Goal: Task Accomplishment & Management: Complete application form

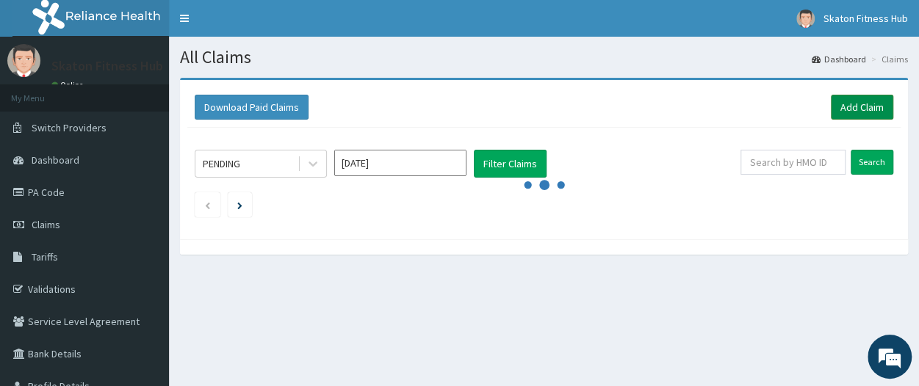
click at [868, 103] on link "Add Claim" at bounding box center [862, 107] width 62 height 25
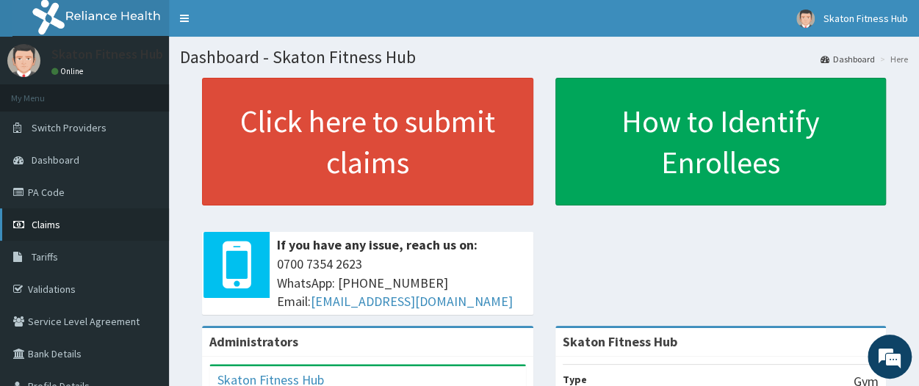
click at [90, 221] on link "Claims" at bounding box center [84, 225] width 169 height 32
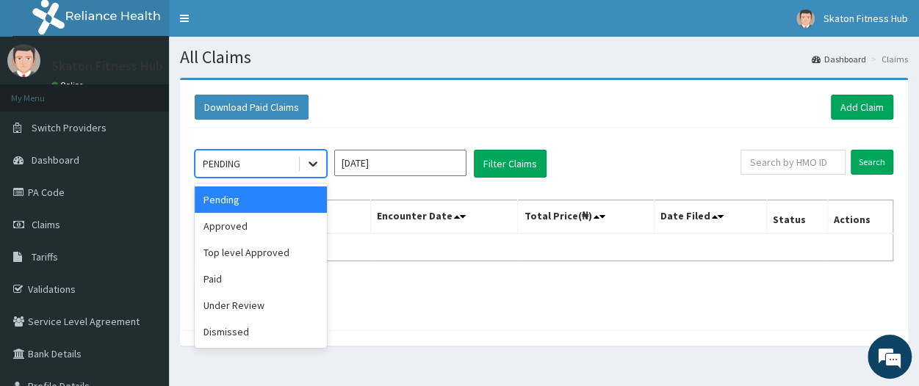
click at [317, 163] on icon at bounding box center [313, 163] width 15 height 15
click at [261, 234] on div "Approved" at bounding box center [261, 226] width 132 height 26
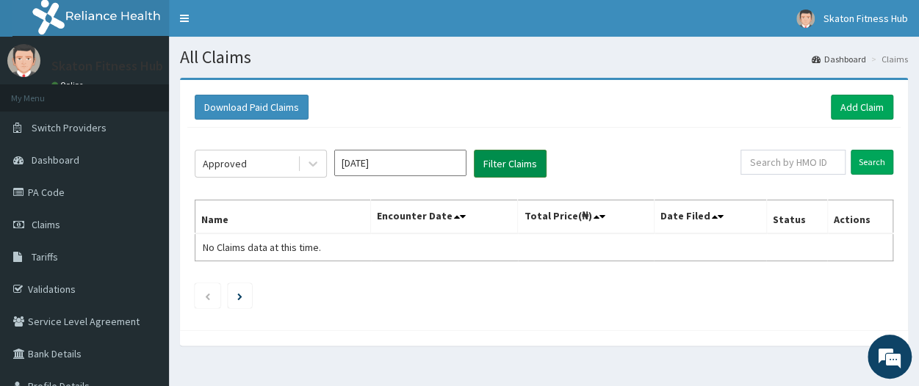
click at [517, 165] on button "Filter Claims" at bounding box center [510, 164] width 73 height 28
click at [521, 164] on button "Filter Claims" at bounding box center [510, 164] width 73 height 28
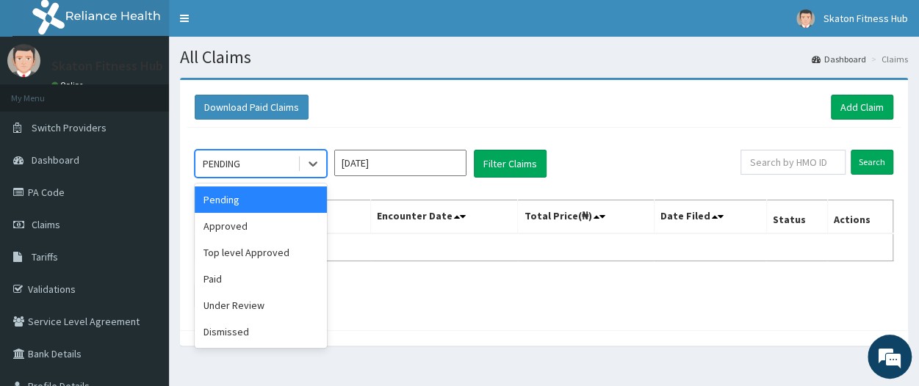
click at [257, 162] on div "PENDING" at bounding box center [246, 164] width 102 height 24
click at [235, 269] on div "Paid" at bounding box center [261, 279] width 132 height 26
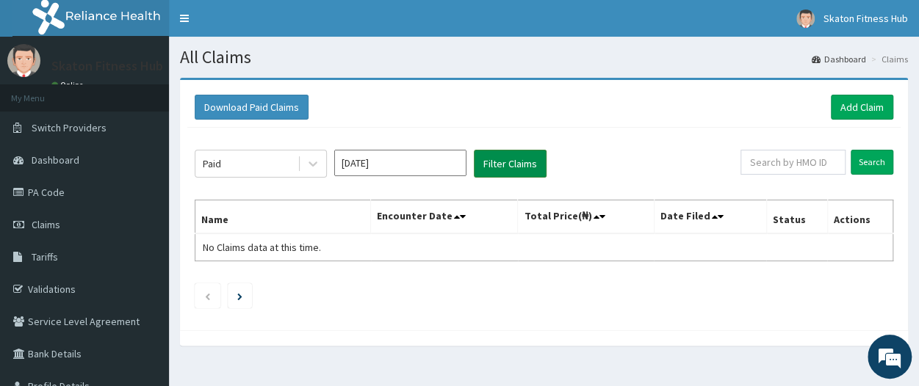
click at [508, 167] on button "Filter Claims" at bounding box center [510, 164] width 73 height 28
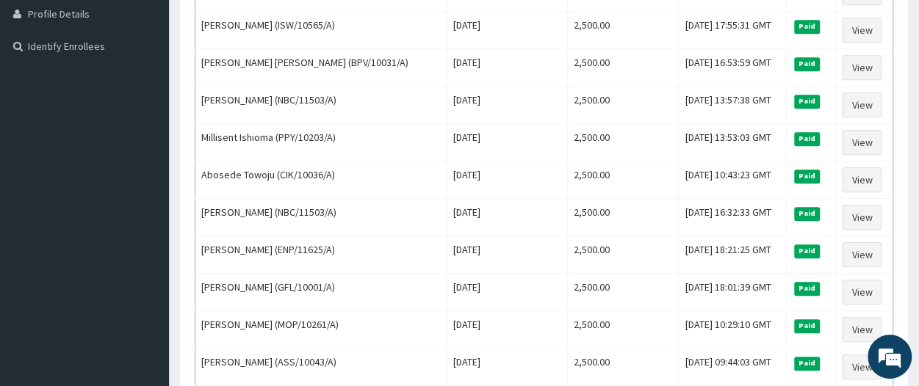
scroll to position [373, 0]
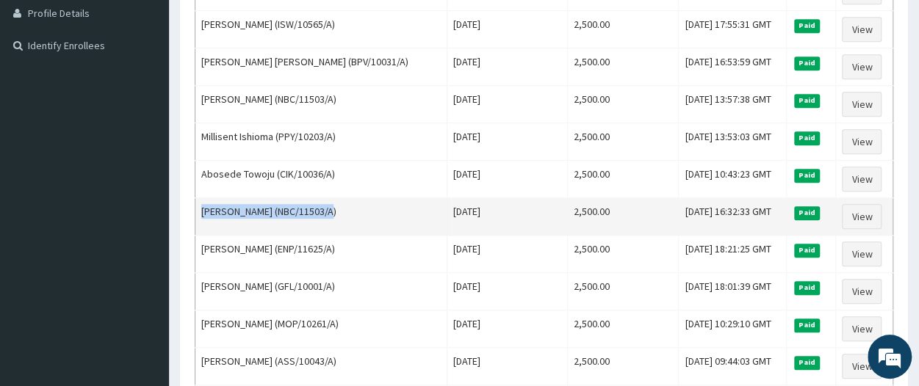
drag, startPoint x: 336, startPoint y: 203, endPoint x: 202, endPoint y: 212, distance: 134.0
click at [202, 212] on td "[PERSON_NAME] (NBC/11503/A)" at bounding box center [321, 216] width 252 height 37
copy td "[PERSON_NAME] (NBC/11503/A)"
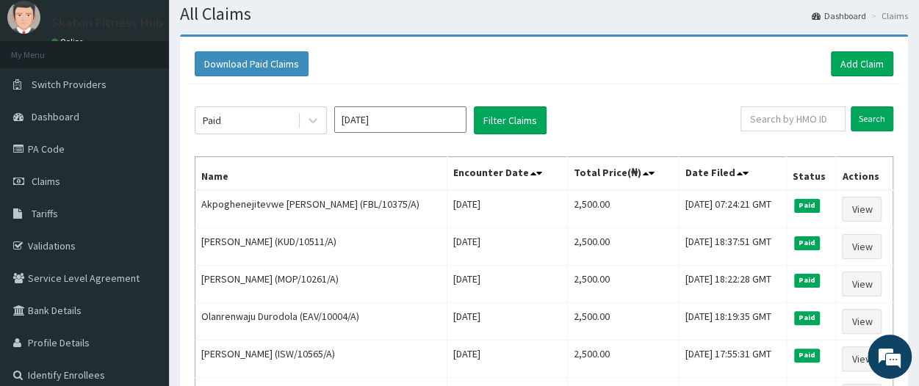
scroll to position [40, 0]
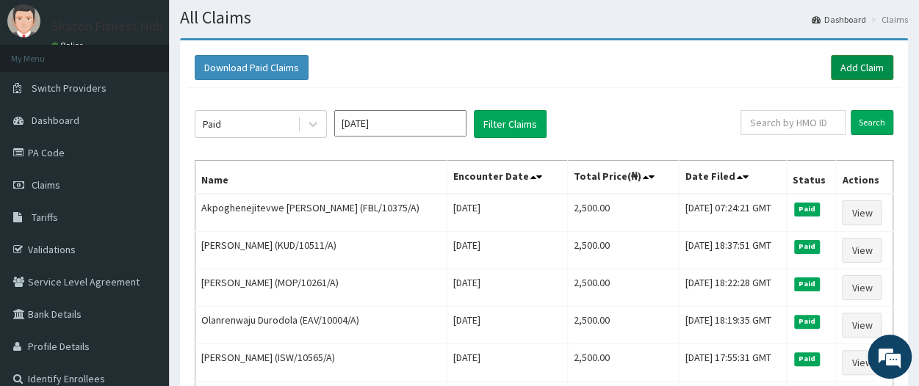
click at [867, 78] on link "Add Claim" at bounding box center [862, 67] width 62 height 25
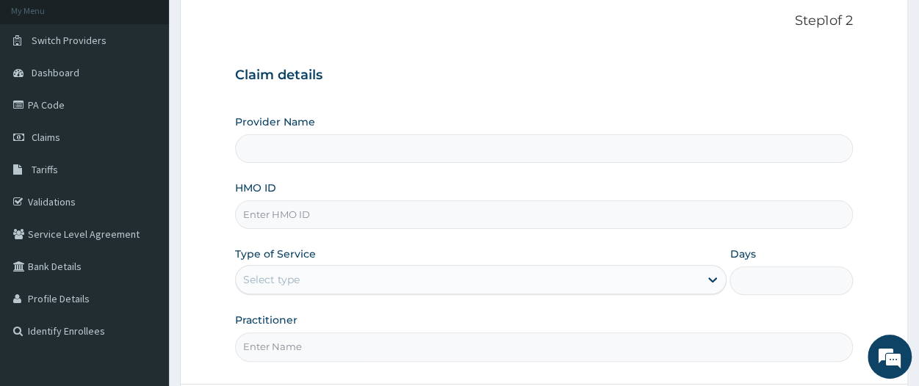
type input "Skaton Fitness Hub"
type input "1"
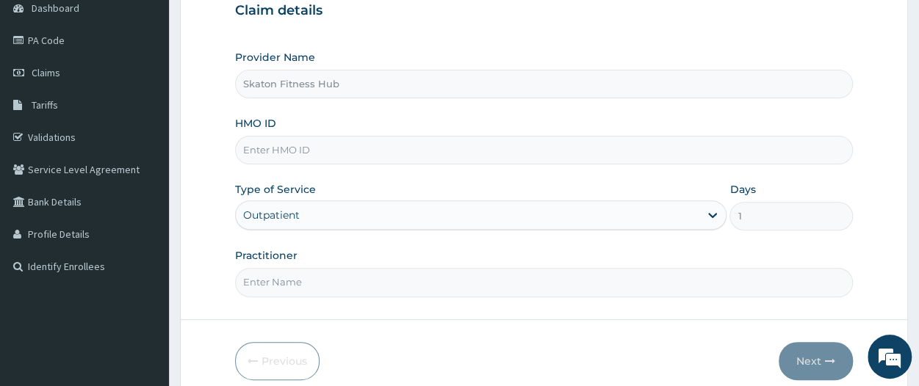
scroll to position [153, 0]
click at [273, 274] on input "Practitioner" at bounding box center [544, 281] width 618 height 29
paste input "[PERSON_NAME] (NBC/11503/A)"
type input "[PERSON_NAME] (NBC/11503/A)"
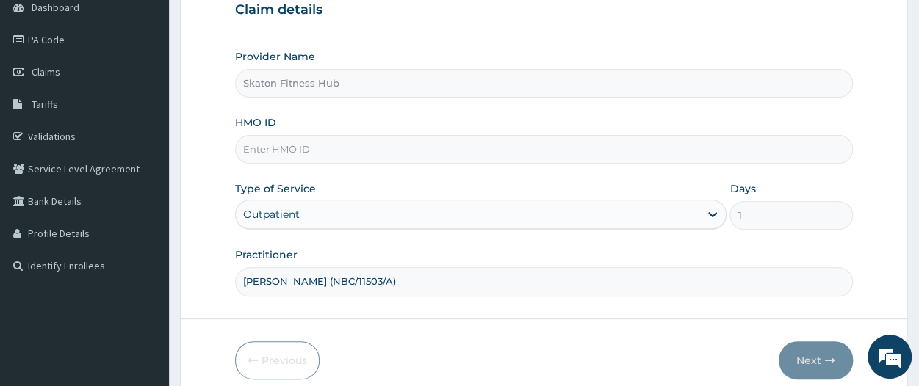
click at [266, 148] on input "HMO ID" at bounding box center [544, 149] width 618 height 29
paste input "[PERSON_NAME] (NBC/11503/A)"
drag, startPoint x: 316, startPoint y: 146, endPoint x: 232, endPoint y: 141, distance: 83.9
click at [232, 141] on form "Step 1 of 2 Claim details Provider Name Skaton Fitness Hub HMO ID [PERSON_NAME]…" at bounding box center [544, 163] width 728 height 477
click at [308, 151] on input "NBC/11503/A)" at bounding box center [544, 149] width 618 height 29
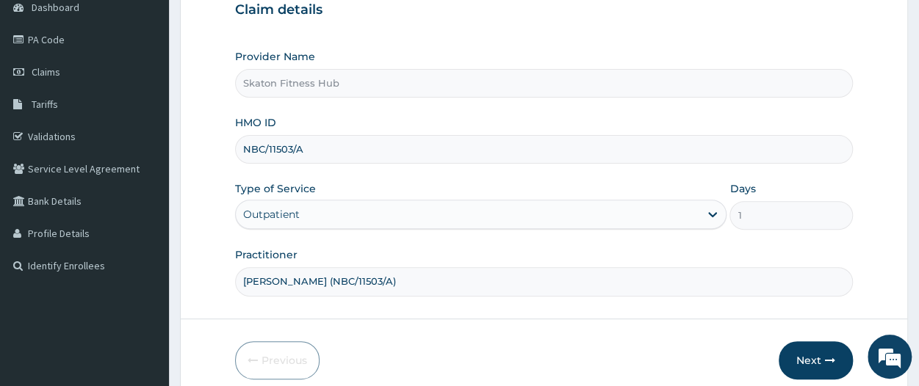
type input "NBC/11503/A"
drag, startPoint x: 313, startPoint y: 278, endPoint x: 385, endPoint y: 295, distance: 73.8
click at [385, 295] on form "Step 1 of 2 Claim details Provider Name Skaton Fitness Hub HMO ID NBC/11503/A T…" at bounding box center [544, 163] width 728 height 477
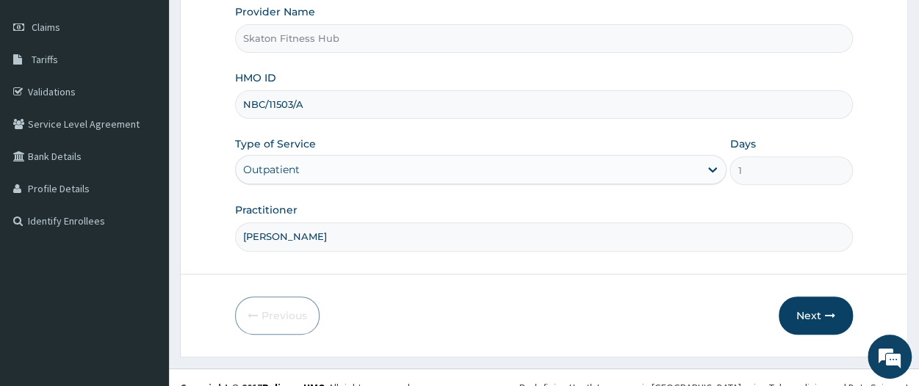
scroll to position [202, 0]
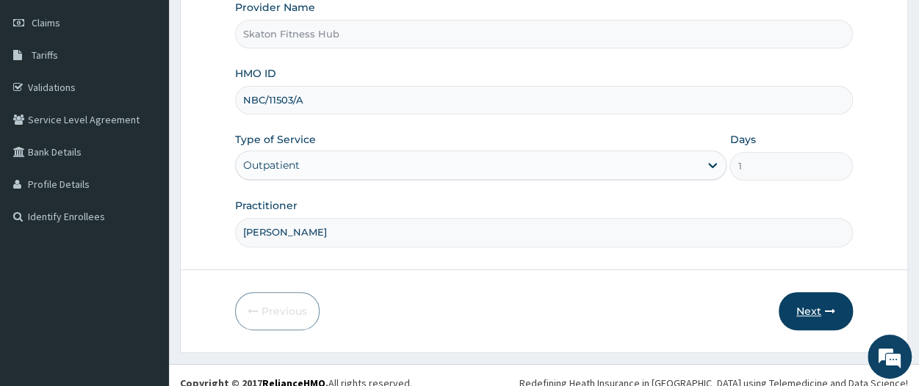
type input "[PERSON_NAME]"
click at [802, 303] on button "Next" at bounding box center [816, 311] width 74 height 38
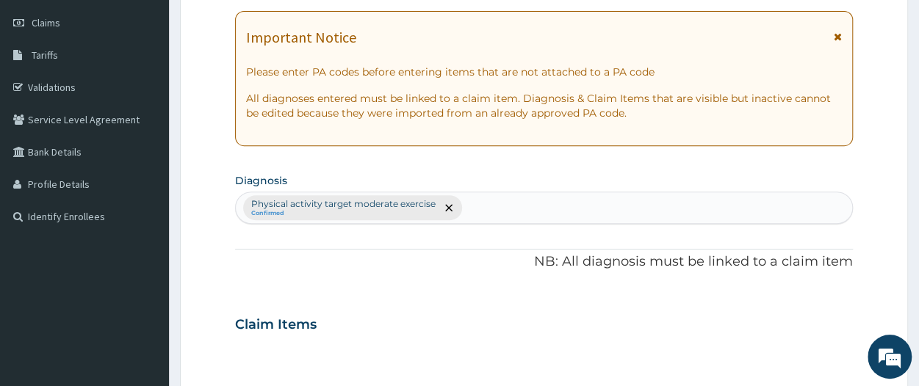
scroll to position [0, 0]
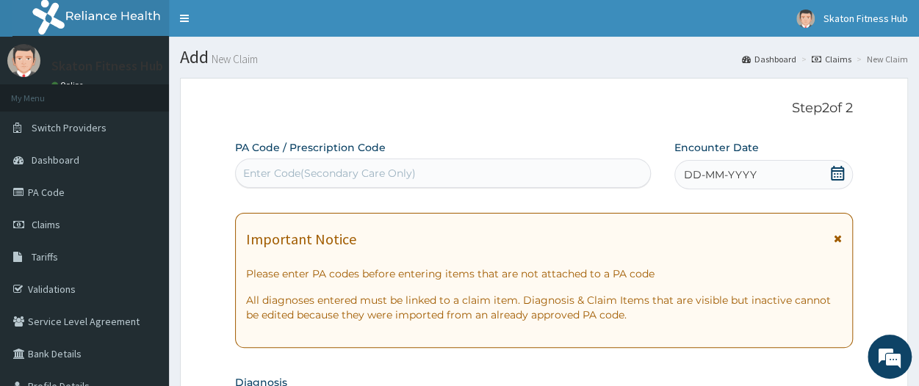
click at [378, 166] on div "Enter Code(Secondary Care Only)" at bounding box center [329, 173] width 173 height 15
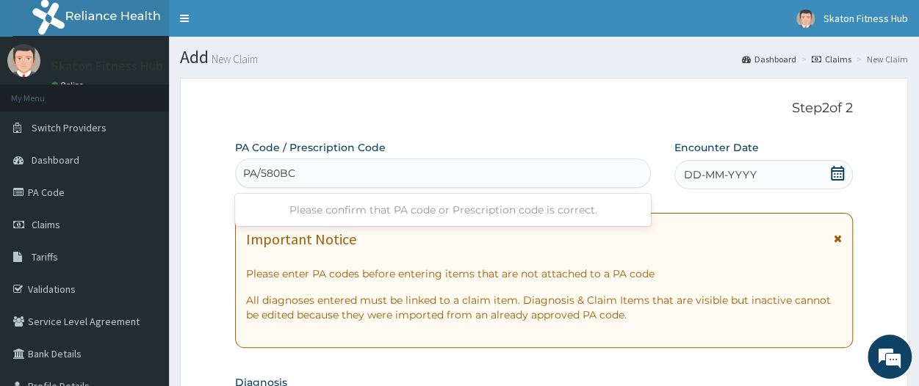
type input "PA/580BCE"
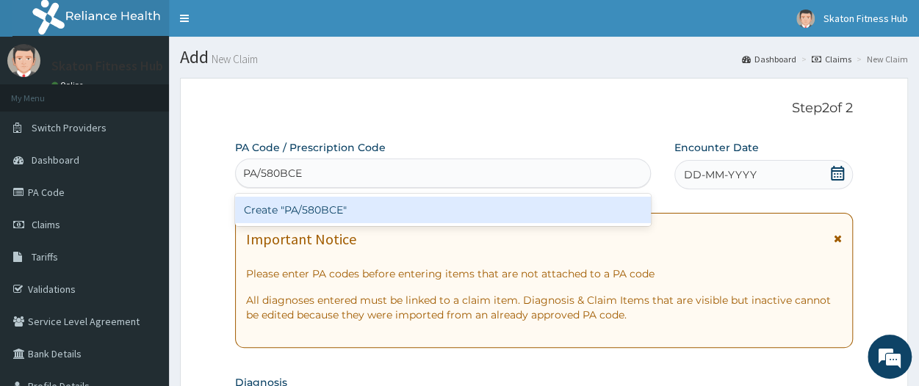
click at [372, 218] on div "Create "PA/580BCE"" at bounding box center [443, 210] width 416 height 26
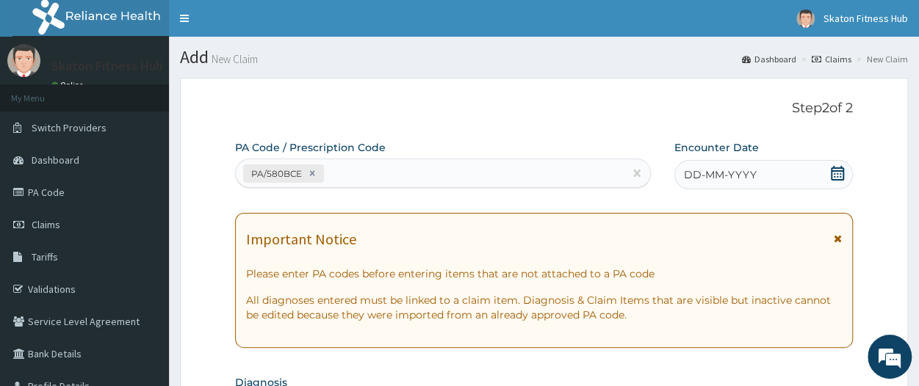
click at [829, 174] on div "DD-MM-YYYY" at bounding box center [763, 174] width 178 height 29
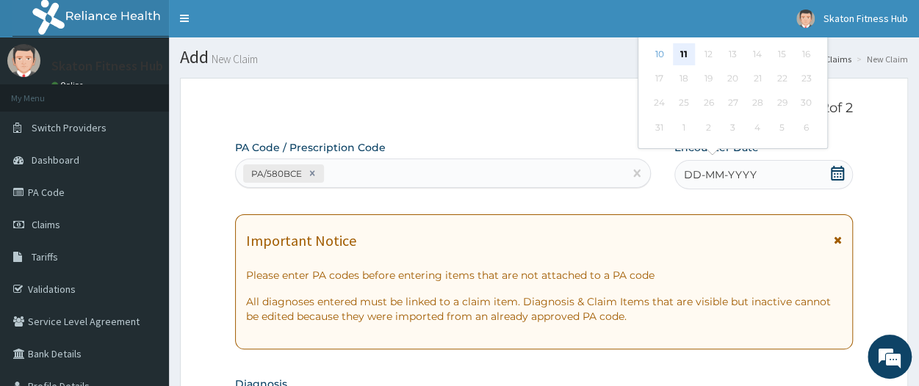
click at [685, 53] on div "11" at bounding box center [684, 54] width 22 height 22
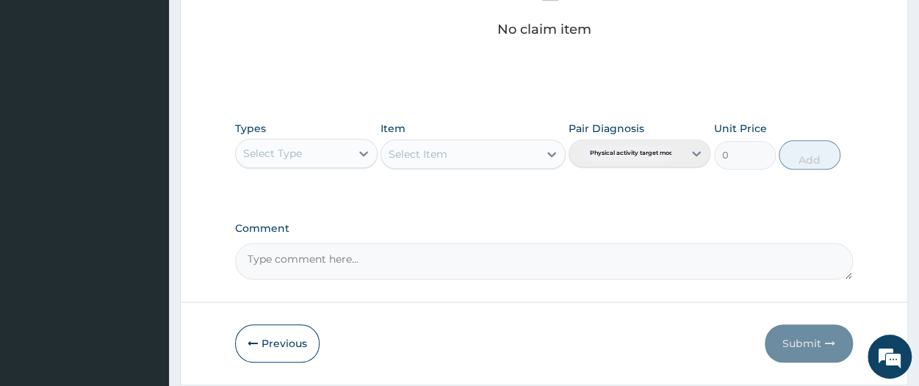
scroll to position [626, 0]
click at [281, 148] on div "Select Type" at bounding box center [272, 152] width 59 height 15
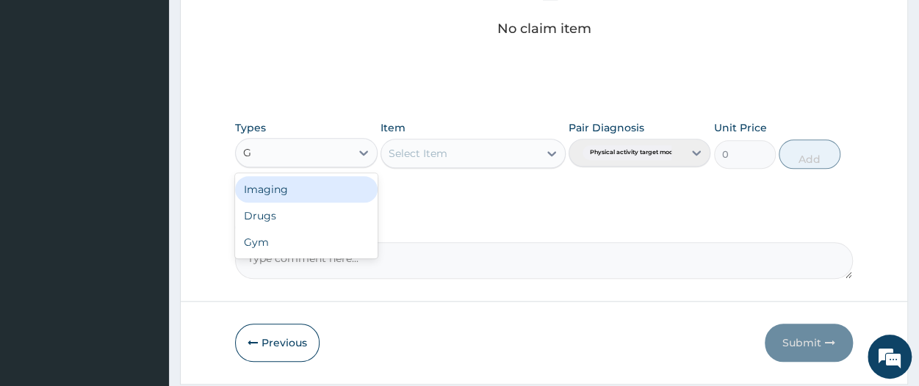
type input "GY"
click at [286, 176] on div "Gym" at bounding box center [306, 189] width 142 height 26
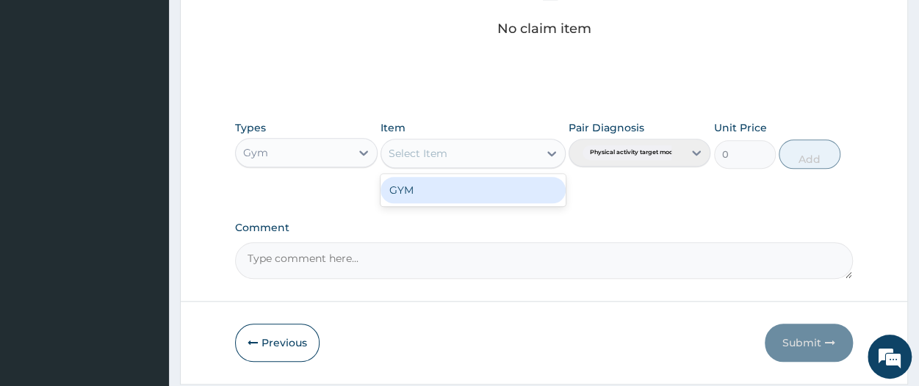
click at [413, 159] on div "Select Item" at bounding box center [418, 153] width 59 height 15
click at [431, 198] on div "GYM" at bounding box center [472, 190] width 185 height 26
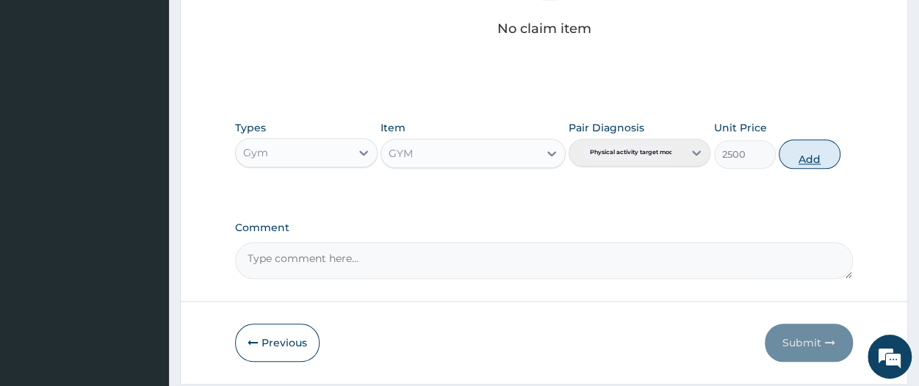
click at [793, 154] on button "Add" at bounding box center [810, 154] width 62 height 29
type input "0"
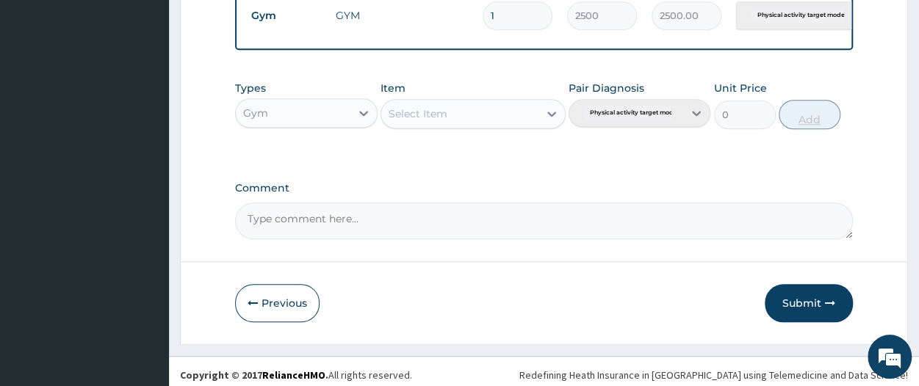
scroll to position [612, 0]
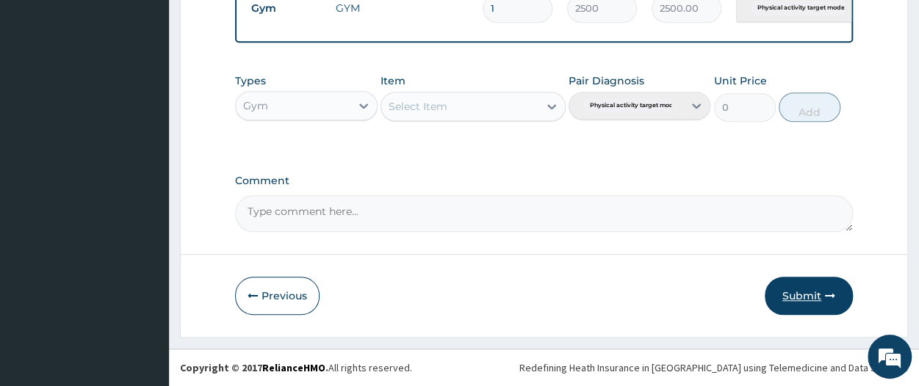
click at [793, 297] on button "Submit" at bounding box center [809, 296] width 88 height 38
